Goal: Task Accomplishment & Management: Manage account settings

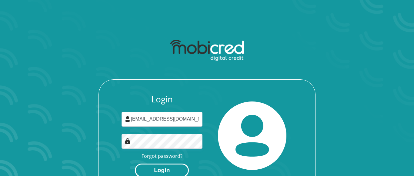
click at [158, 171] on button "Login" at bounding box center [162, 171] width 54 height 14
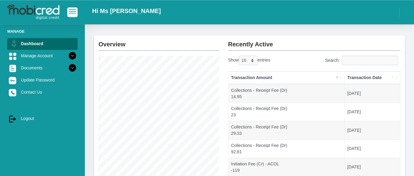
scroll to position [11, 0]
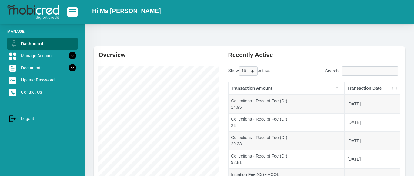
click at [266, 141] on div "Overview Instalment amount: 119.30 i Account Start Date: [DATE] Account Number:…" at bounding box center [249, 170] width 311 height 248
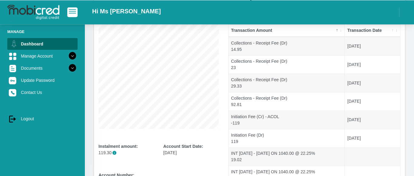
scroll to position [73, 0]
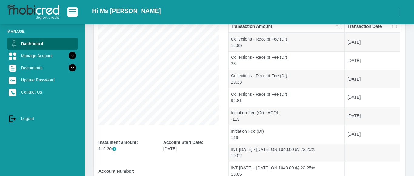
click at [48, 62] on ul "Manage Dashboard Manage Account Personal Details Banking Details Debit Order Da…" at bounding box center [42, 76] width 70 height 96
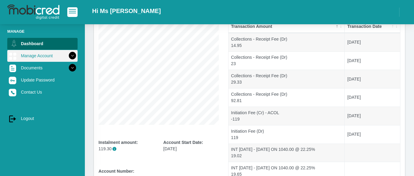
click at [50, 58] on link "Manage Account" at bounding box center [42, 56] width 70 height 12
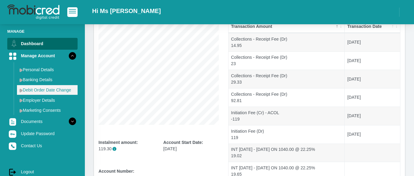
click at [52, 94] on link "Debit Order Date Change" at bounding box center [47, 90] width 61 height 10
